Goal: Task Accomplishment & Management: Manage account settings

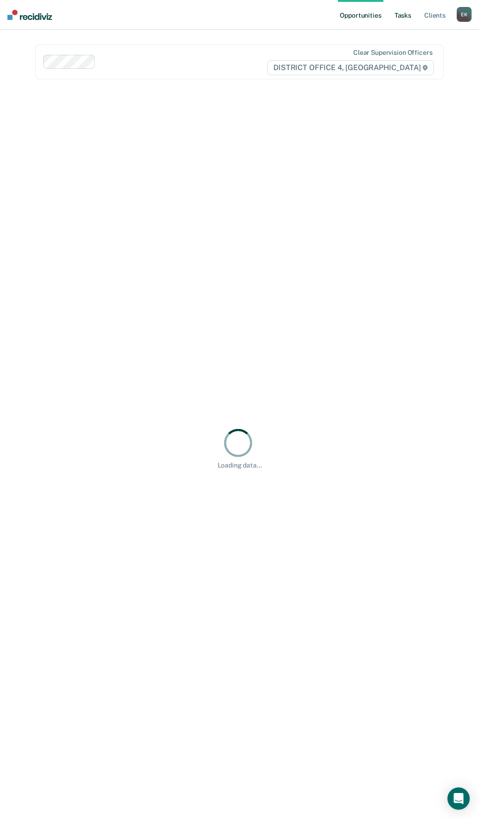
click at [402, 13] on link "Tasks" at bounding box center [403, 15] width 20 height 30
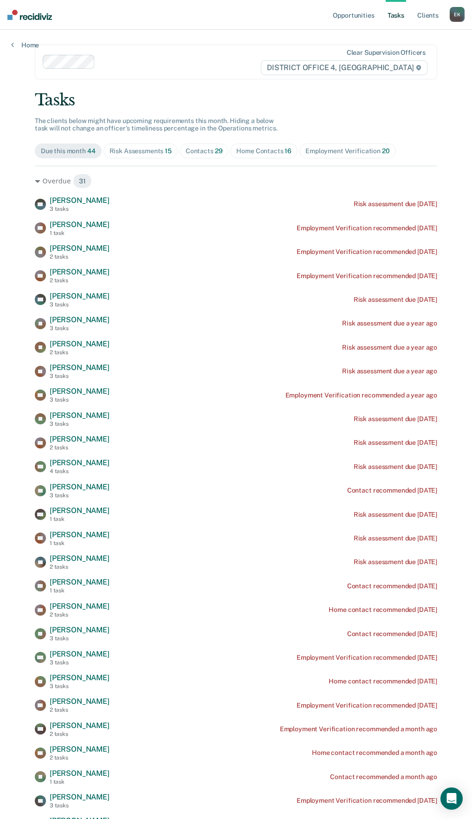
click at [140, 149] on div "Risk Assessments 15" at bounding box center [141, 151] width 62 height 8
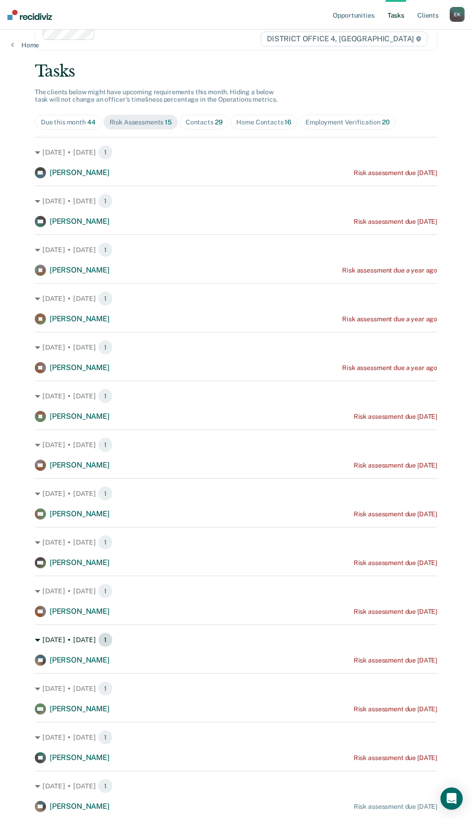
scroll to position [15, 0]
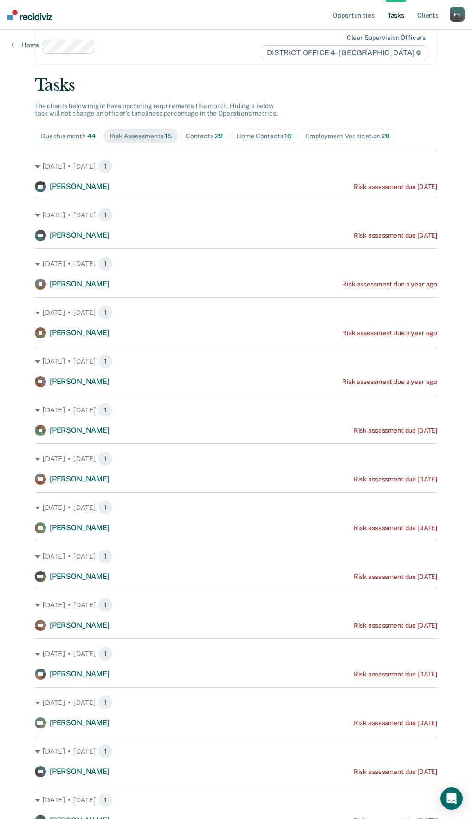
click at [204, 132] on div "Contacts 29" at bounding box center [204, 136] width 37 height 8
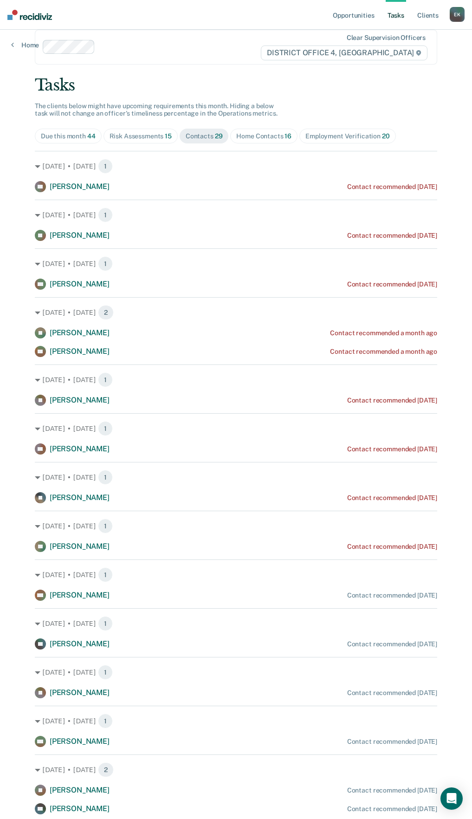
click at [271, 133] on div "Home Contacts 16" at bounding box center [263, 136] width 55 height 8
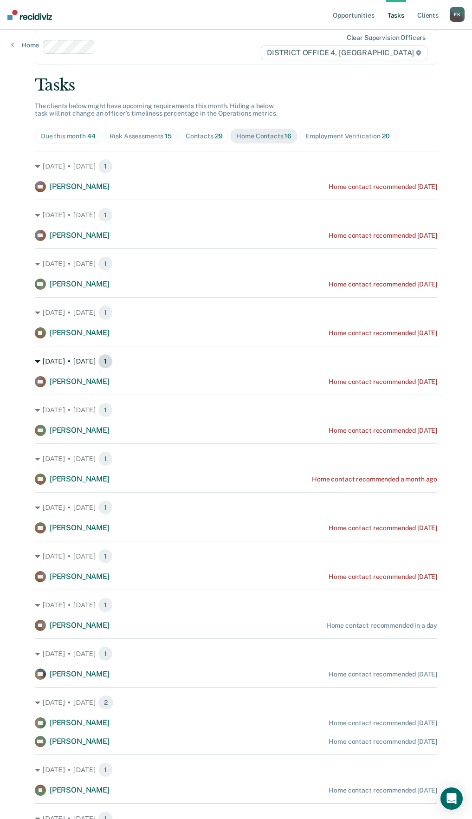
click at [58, 364] on div "[DATE] • [DATE] 1" at bounding box center [236, 361] width 402 height 15
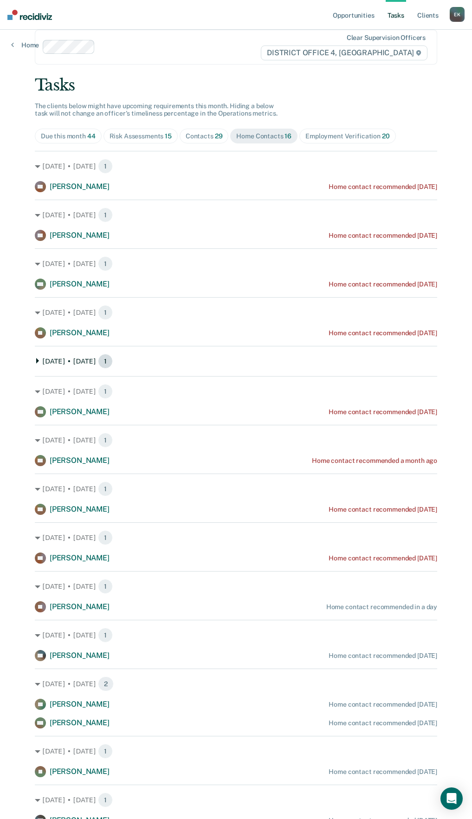
click at [75, 361] on div "[DATE] • [DATE] 1" at bounding box center [236, 361] width 402 height 15
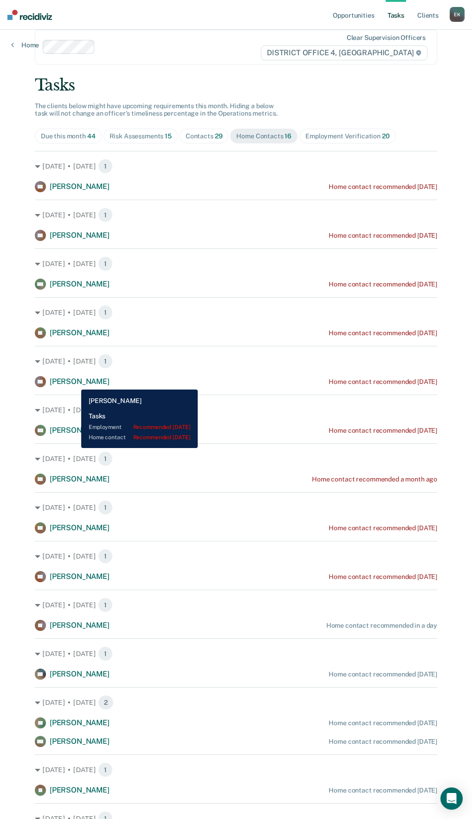
click at [74, 383] on span "[PERSON_NAME]" at bounding box center [80, 381] width 60 height 9
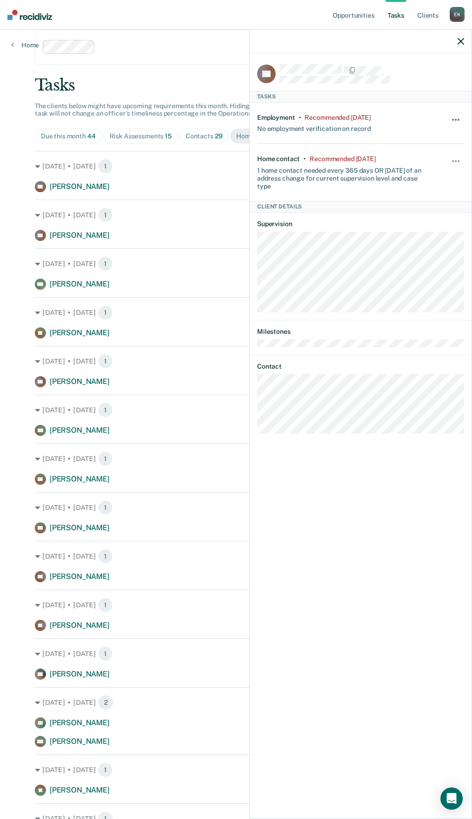
click at [457, 117] on button "button" at bounding box center [456, 124] width 16 height 15
click at [419, 200] on button "90 days" at bounding box center [430, 193] width 67 height 15
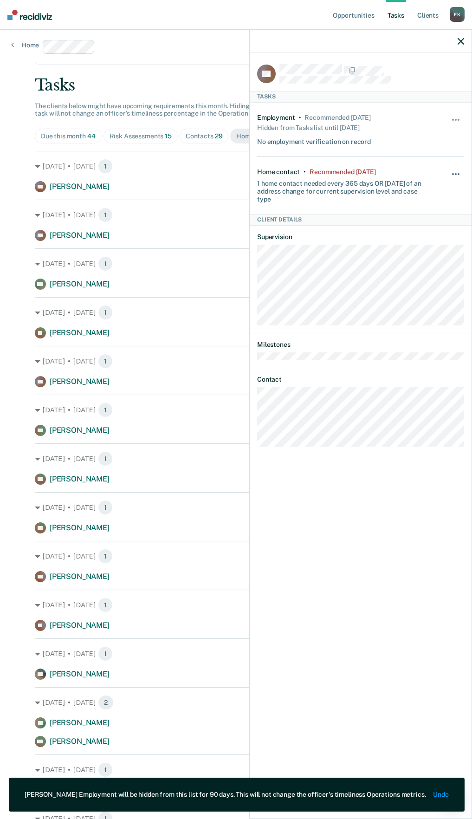
click at [457, 173] on button "button" at bounding box center [456, 178] width 16 height 15
click at [437, 254] on button "90 days" at bounding box center [430, 248] width 67 height 15
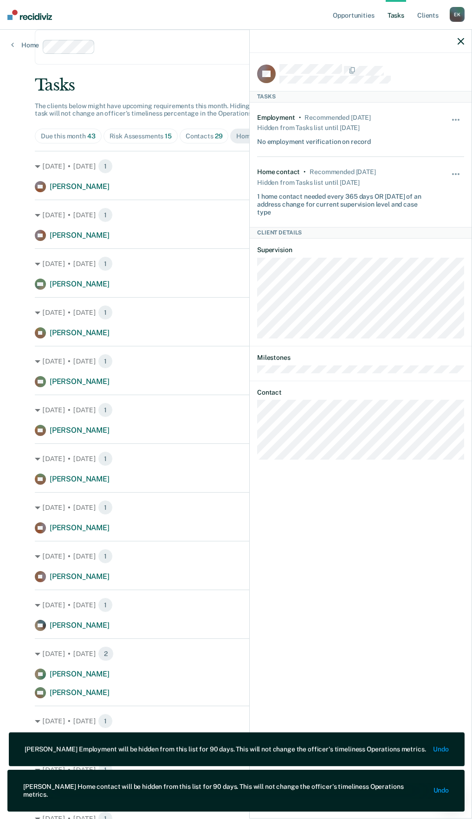
click at [459, 39] on icon "button" at bounding box center [461, 41] width 6 height 6
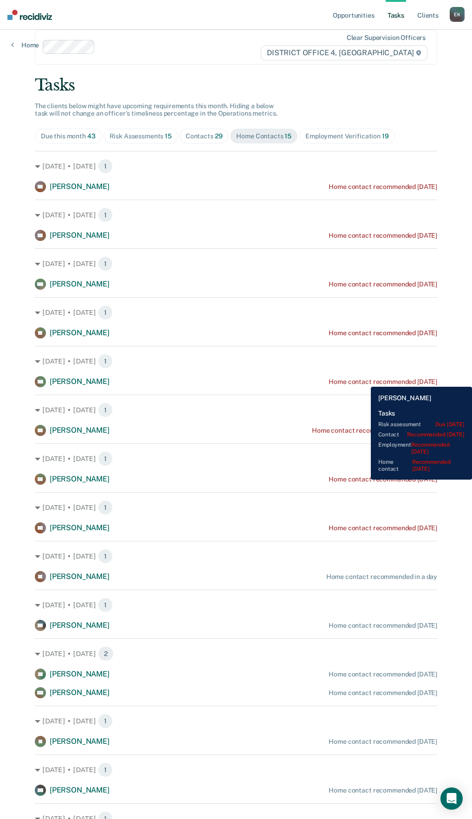
click at [364, 380] on div "Home contact recommended [DATE]" at bounding box center [383, 382] width 109 height 8
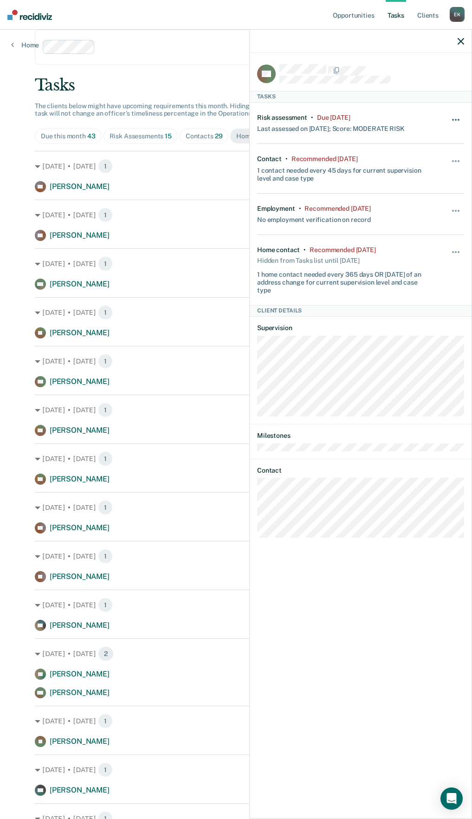
click at [459, 117] on button "button" at bounding box center [456, 124] width 16 height 15
click at [419, 187] on button "90 days" at bounding box center [430, 193] width 67 height 15
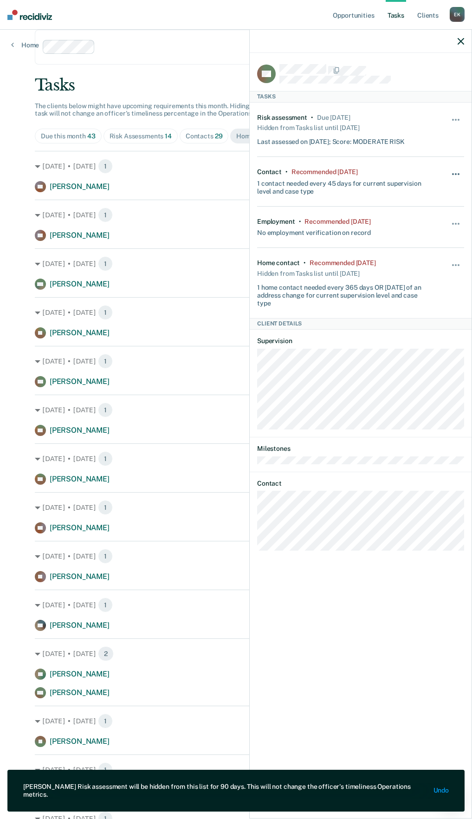
click at [451, 171] on button "button" at bounding box center [456, 178] width 16 height 15
click at [408, 247] on button "90 days" at bounding box center [430, 248] width 67 height 15
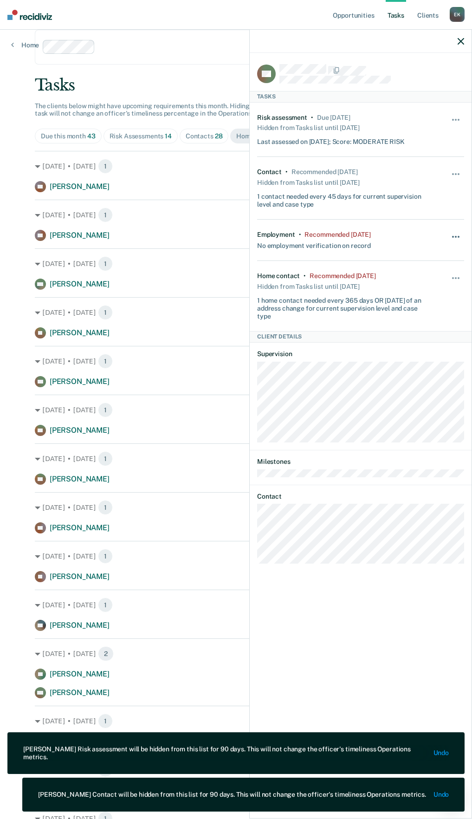
click at [450, 237] on button "button" at bounding box center [456, 241] width 16 height 15
click at [433, 311] on button "90 days" at bounding box center [430, 310] width 67 height 15
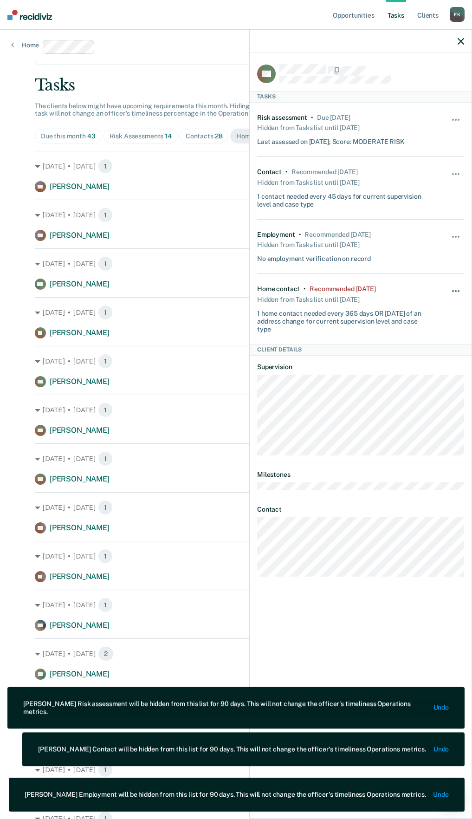
click at [454, 290] on button "button" at bounding box center [456, 295] width 16 height 15
click at [406, 365] on button "90 days" at bounding box center [430, 365] width 67 height 15
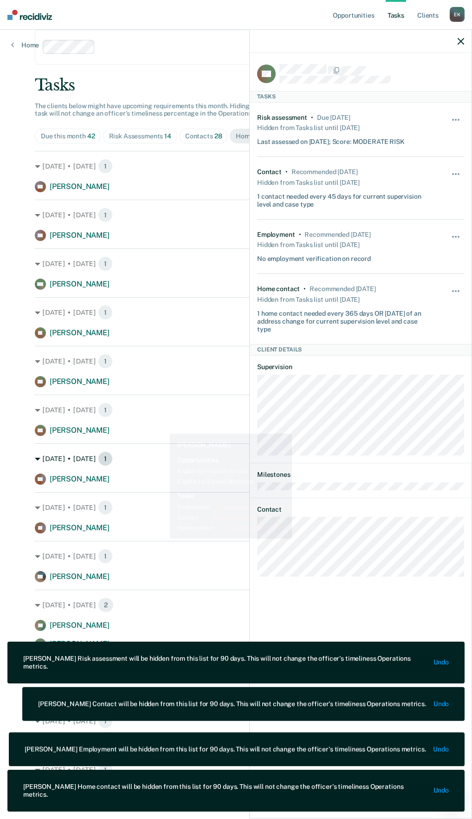
click at [109, 457] on div "[DATE] • [DATE] 1" at bounding box center [236, 458] width 402 height 15
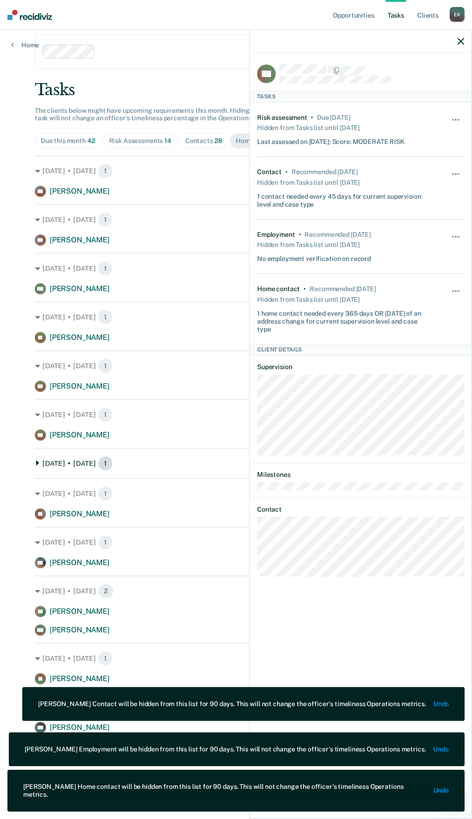
click at [60, 465] on div "[DATE] • [DATE] 1" at bounding box center [236, 463] width 402 height 15
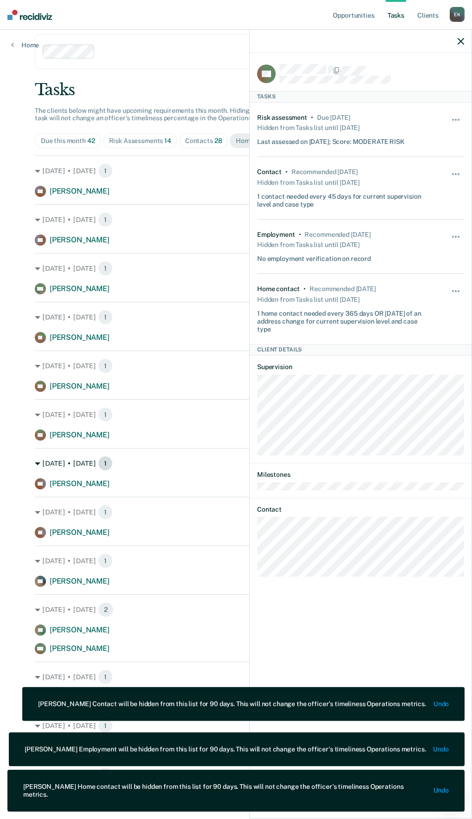
scroll to position [15, 0]
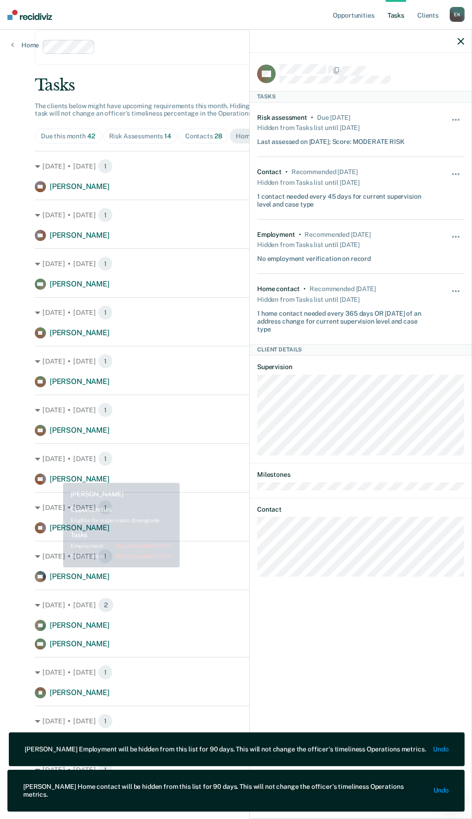
click at [58, 476] on span "[PERSON_NAME]" at bounding box center [80, 478] width 60 height 9
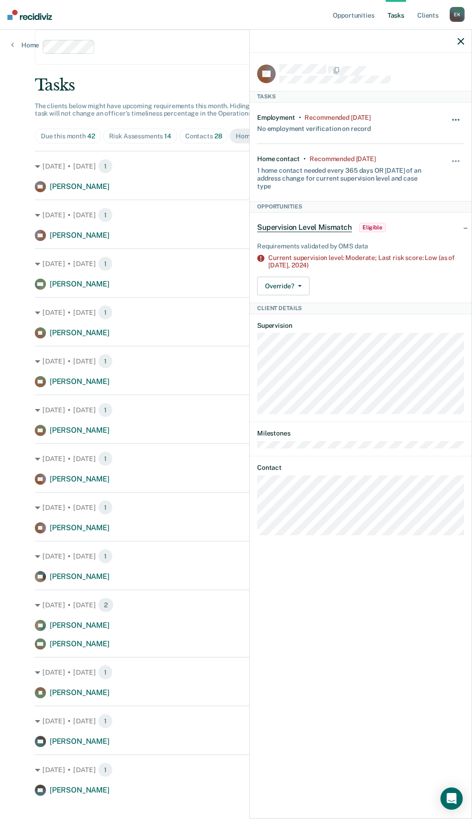
click at [448, 118] on div "Employment • Recommended [DATE] No employment verification on record Hide from …" at bounding box center [360, 124] width 207 height 42
click at [451, 117] on button "button" at bounding box center [456, 124] width 16 height 15
click at [416, 178] on button "30 days" at bounding box center [430, 178] width 67 height 15
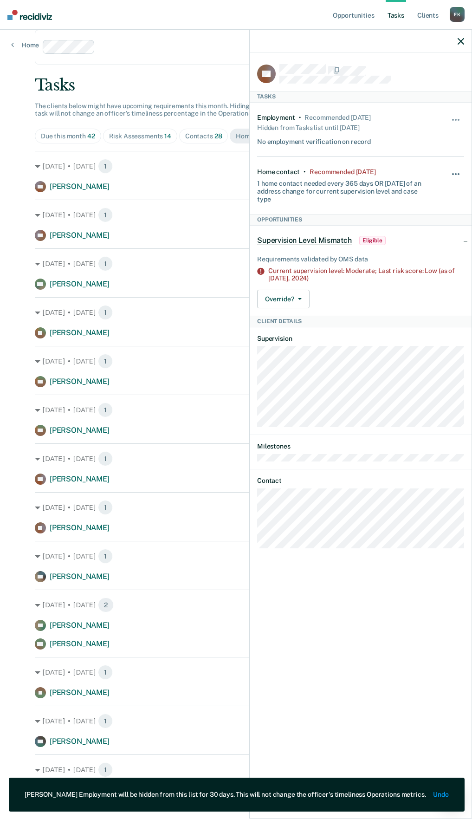
click at [454, 178] on button "button" at bounding box center [456, 178] width 16 height 15
click at [418, 227] on button "30 days" at bounding box center [430, 233] width 67 height 15
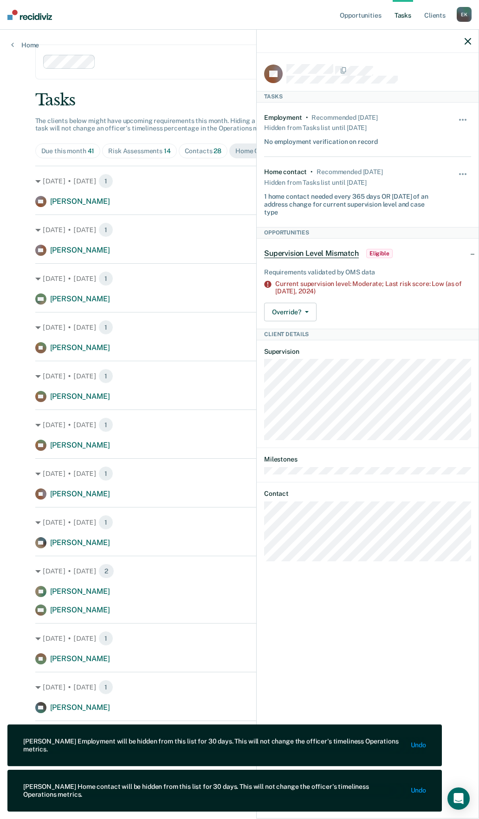
click at [466, 41] on icon "button" at bounding box center [468, 41] width 6 height 6
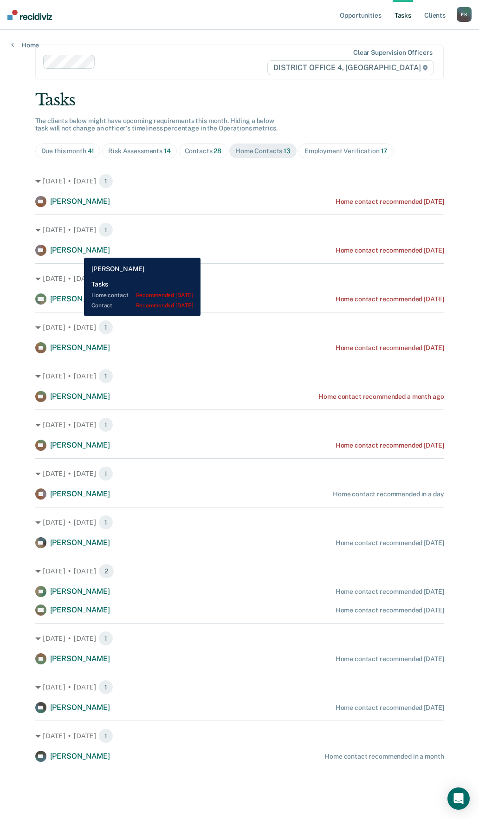
click at [77, 251] on span "[PERSON_NAME]" at bounding box center [80, 250] width 60 height 9
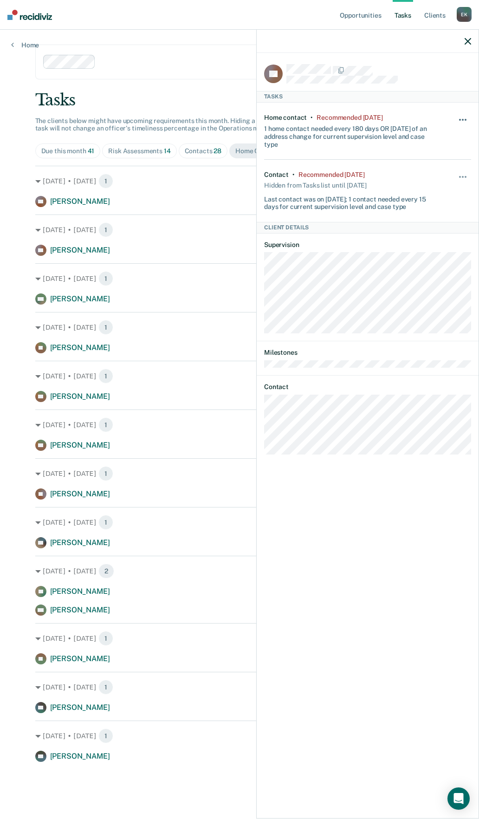
click at [455, 119] on button "button" at bounding box center [463, 124] width 16 height 15
click at [425, 178] on button "30 days" at bounding box center [437, 178] width 67 height 15
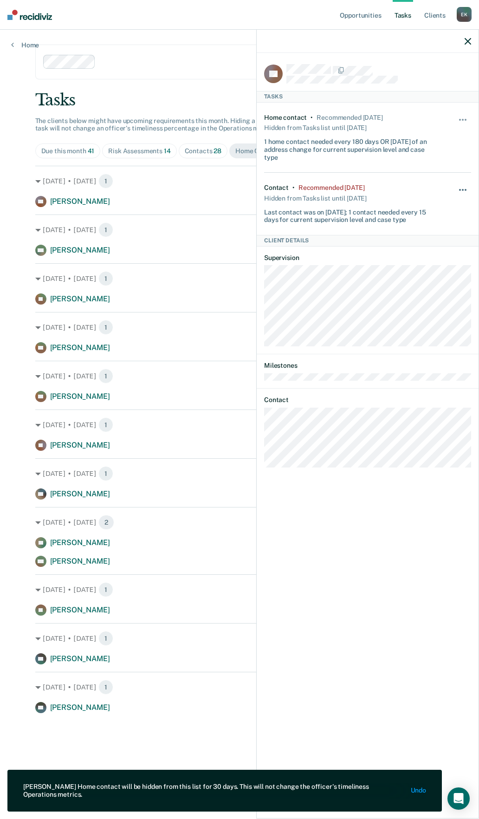
click at [463, 195] on button "button" at bounding box center [463, 194] width 16 height 15
click at [428, 247] on button "30 days" at bounding box center [437, 248] width 67 height 15
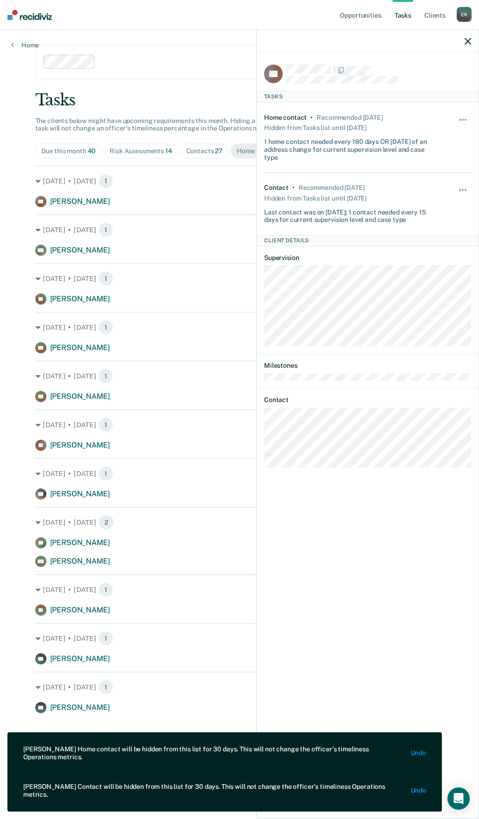
click at [474, 40] on div at bounding box center [368, 41] width 222 height 23
click at [465, 44] on icon "button" at bounding box center [468, 41] width 6 height 6
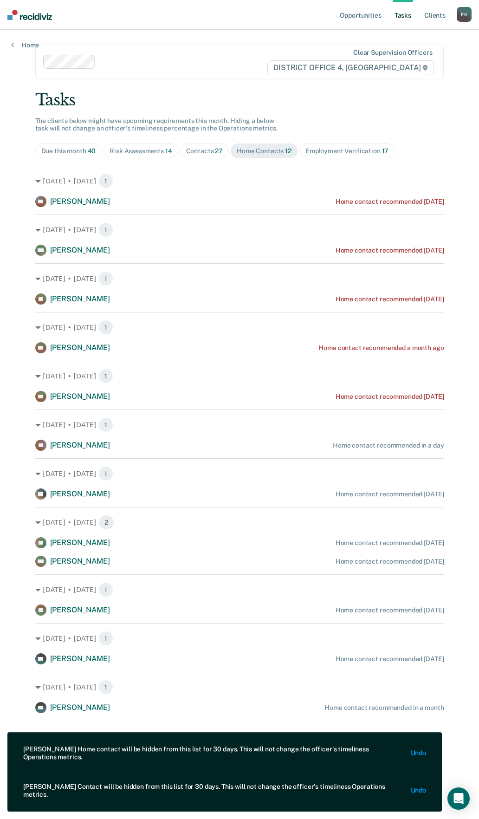
click at [333, 148] on div "Employment Verification 17" at bounding box center [346, 151] width 83 height 8
